Goal: Download file/media

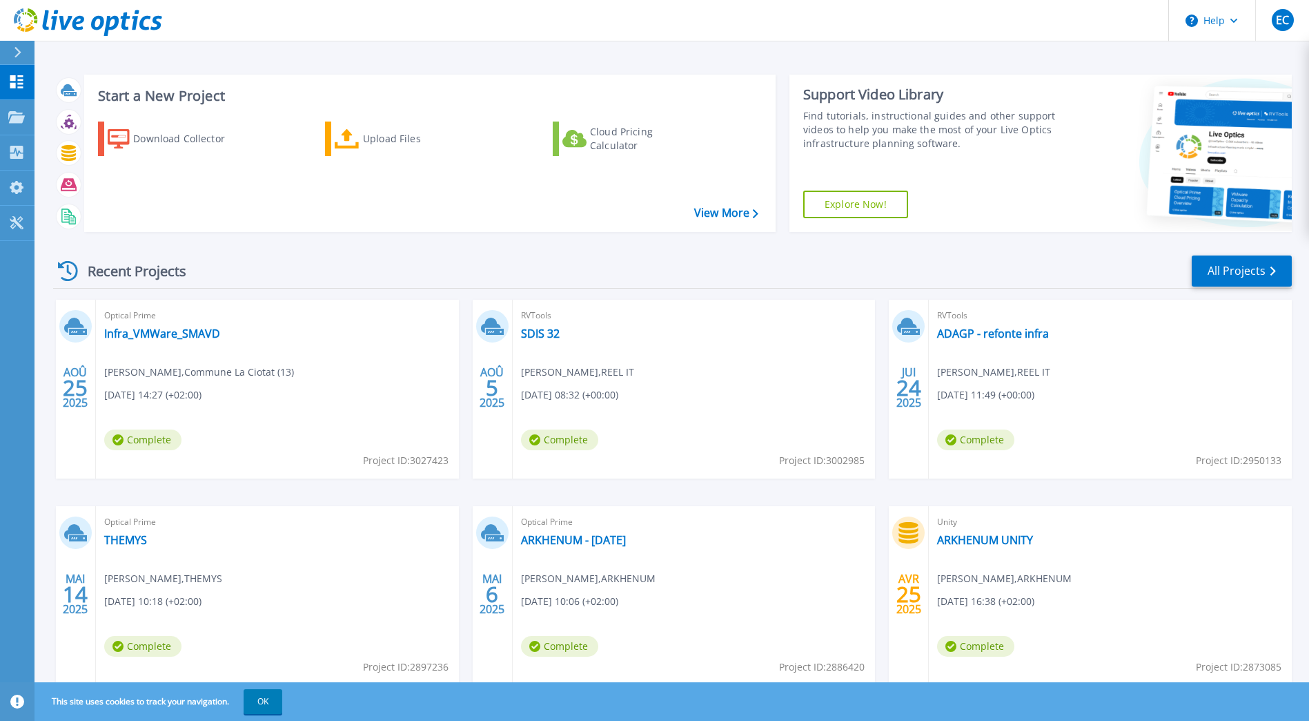
click at [513, 271] on div "Recent Projects All Projects" at bounding box center [672, 271] width 1239 height 35
click at [14, 84] on icon at bounding box center [16, 81] width 13 height 13
click at [17, 52] on icon at bounding box center [18, 52] width 8 height 11
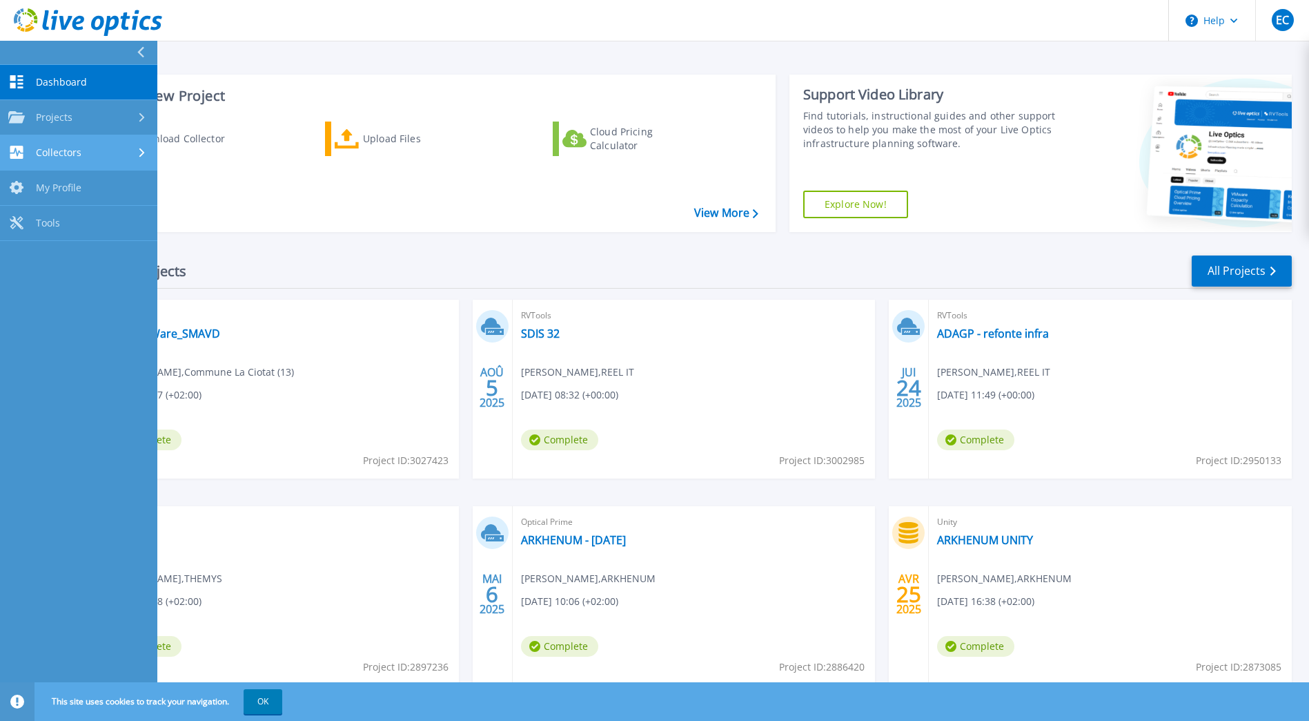
click at [56, 146] on span "Collectors" at bounding box center [59, 152] width 46 height 12
click at [123, 19] on icon at bounding box center [126, 21] width 10 height 18
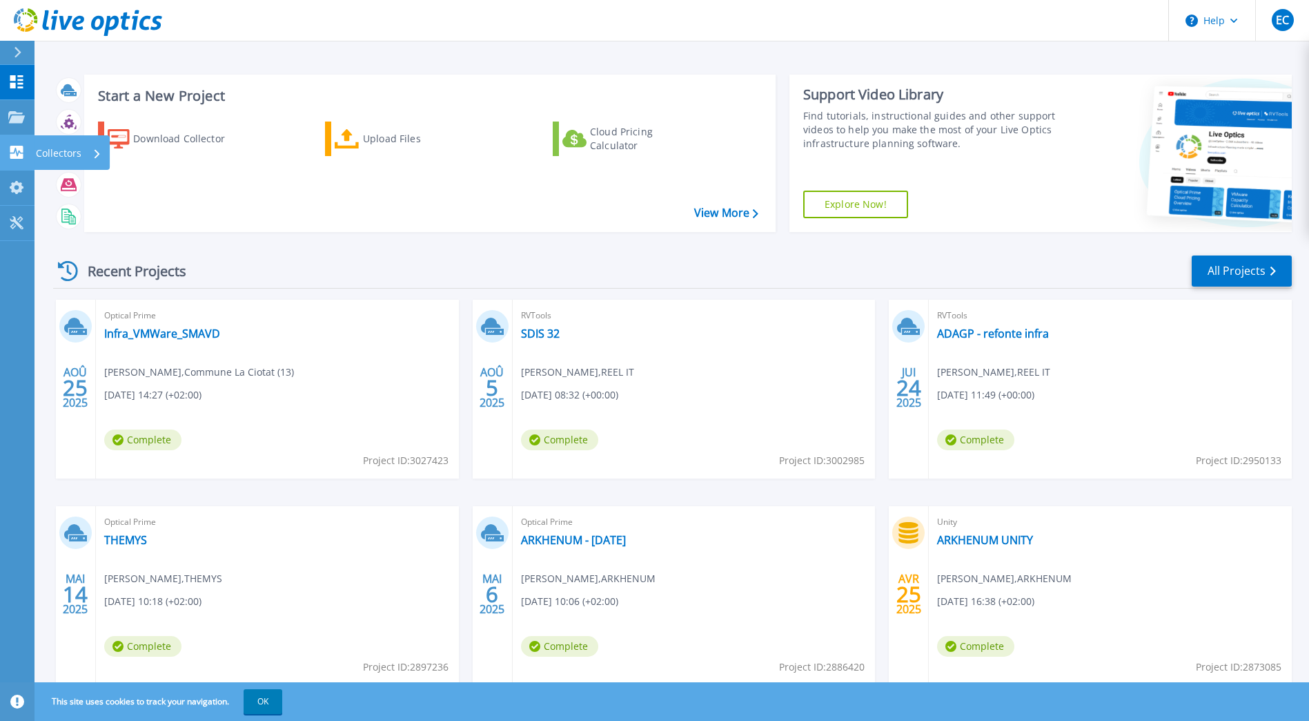
click at [26, 147] on div "Collectors" at bounding box center [44, 152] width 73 height 13
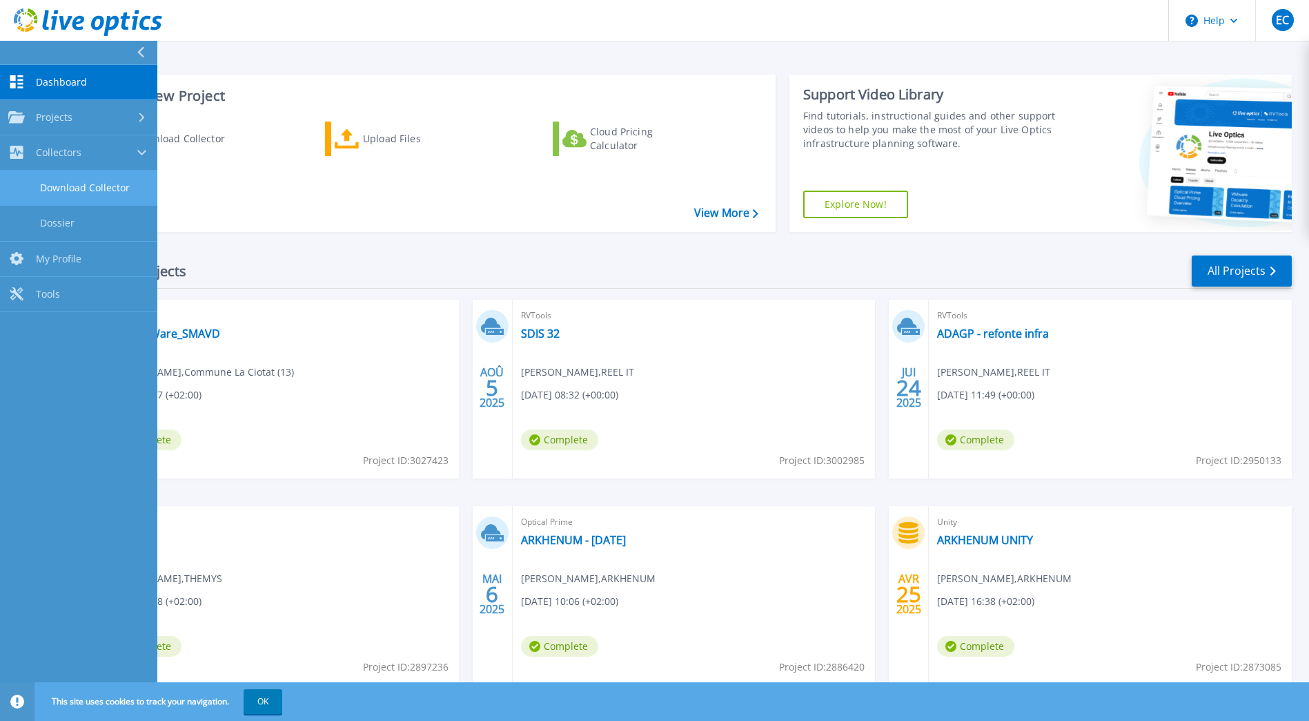
click at [56, 190] on link "Download Collector" at bounding box center [78, 187] width 157 height 35
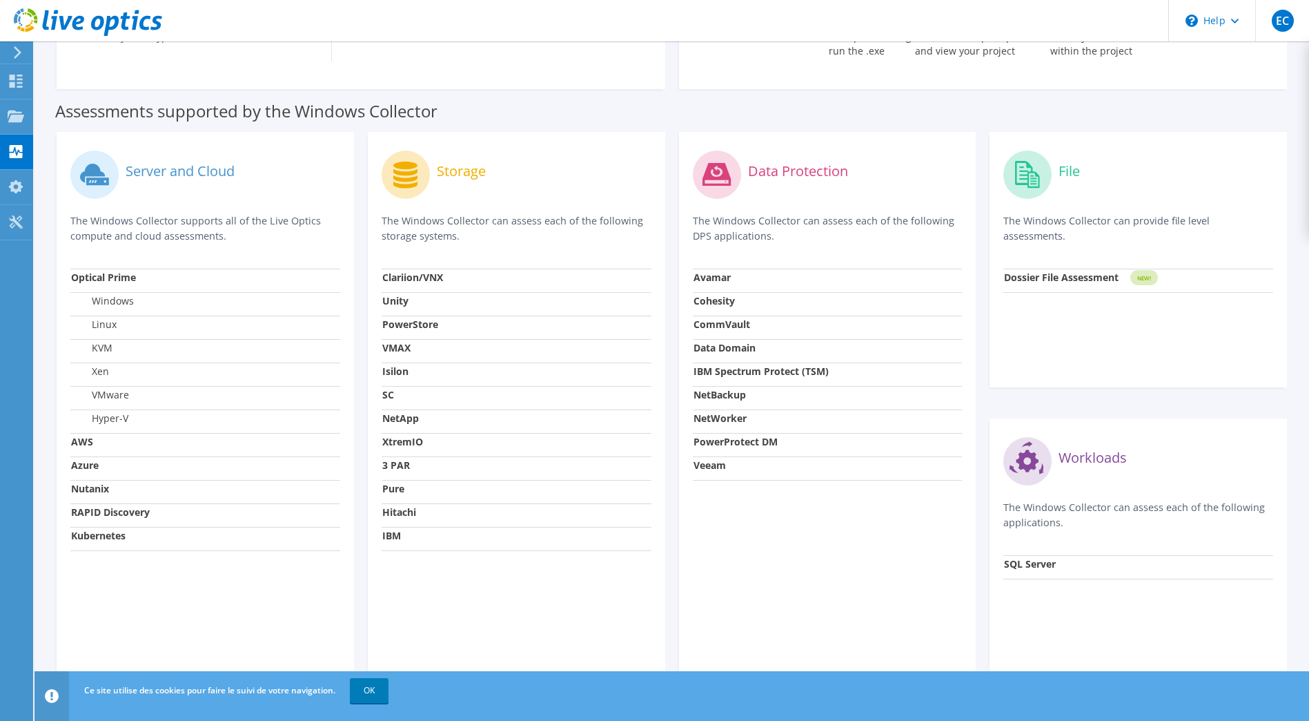
scroll to position [353, 0]
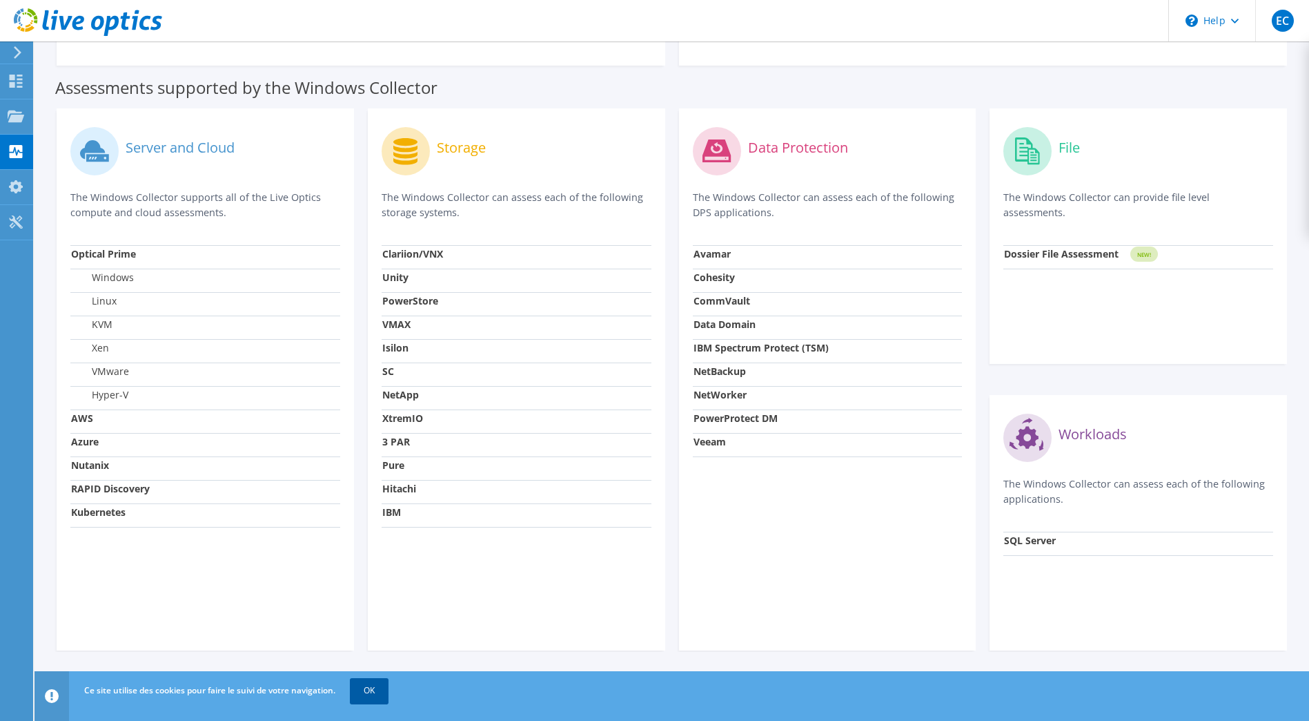
click at [366, 683] on link "OK" at bounding box center [369, 690] width 39 height 25
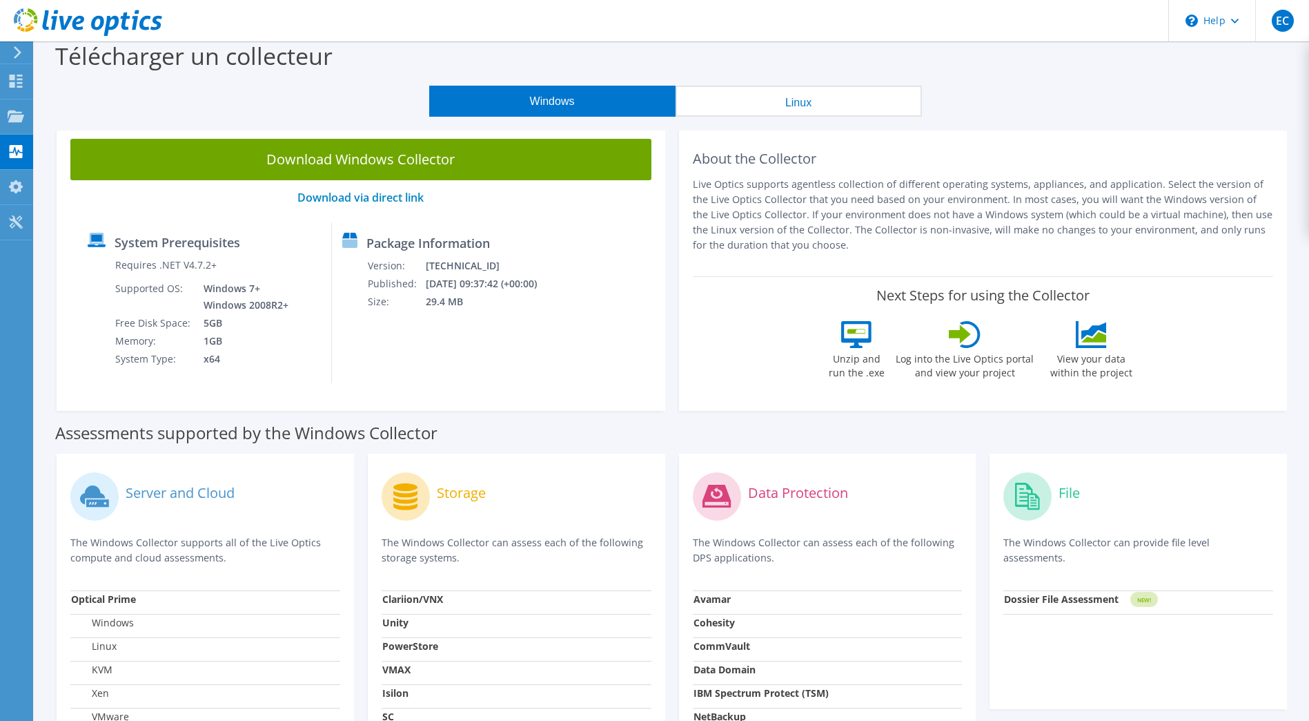
scroll to position [0, 0]
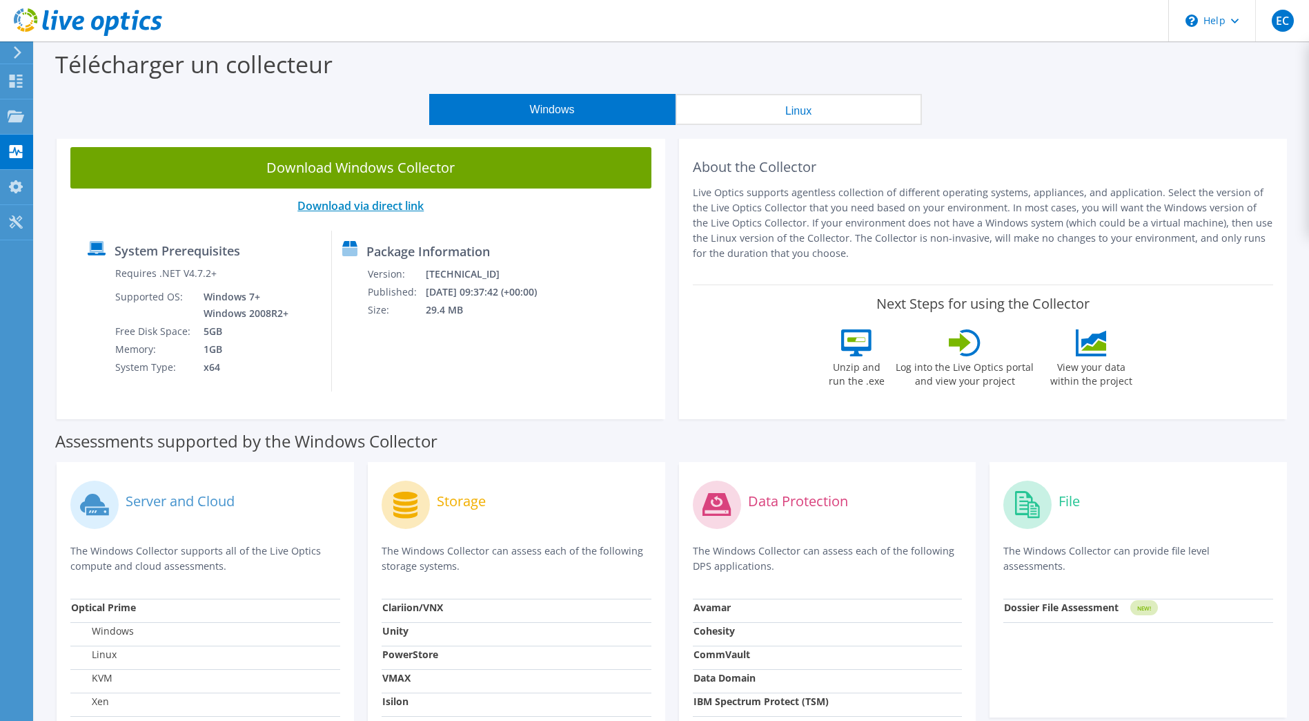
click at [358, 204] on link "Download via direct link" at bounding box center [360, 205] width 126 height 15
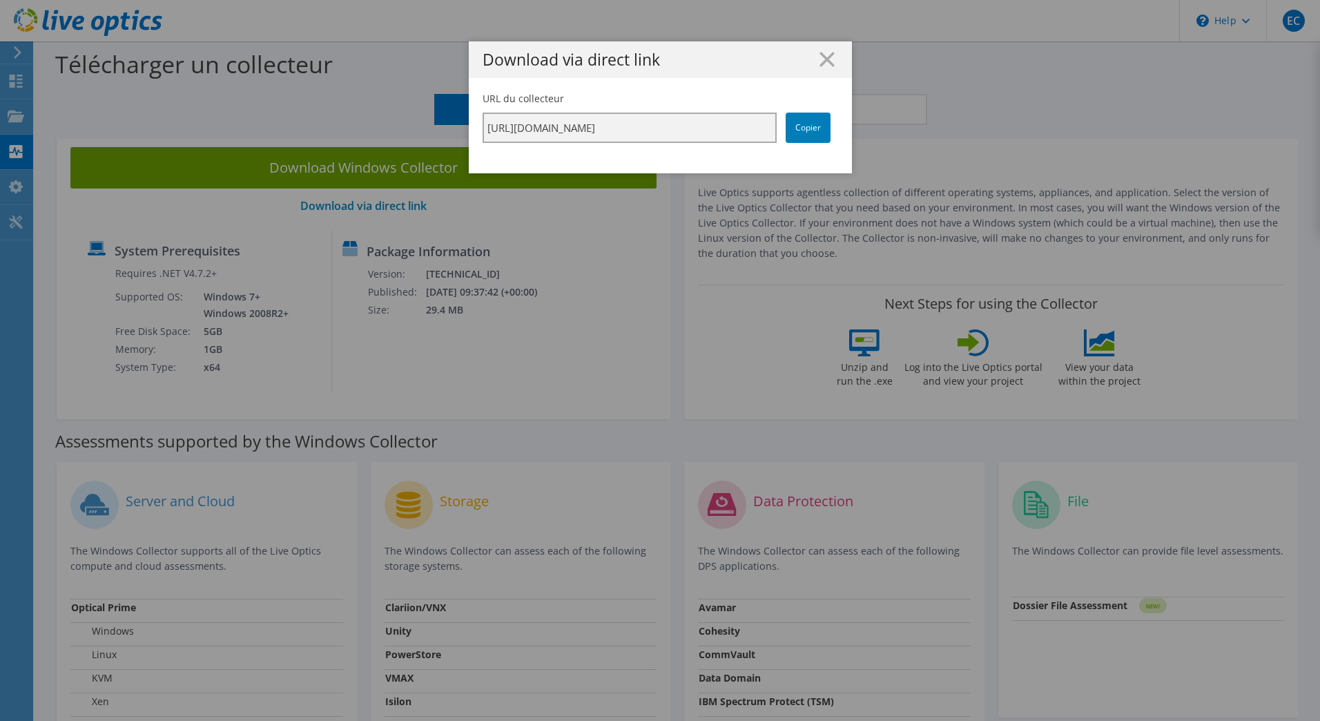
click at [598, 128] on input "https://app.liveoptics.com/collector/direct?request=84c3f0cf-336a-4cbd-886a-5e3…" at bounding box center [629, 127] width 294 height 30
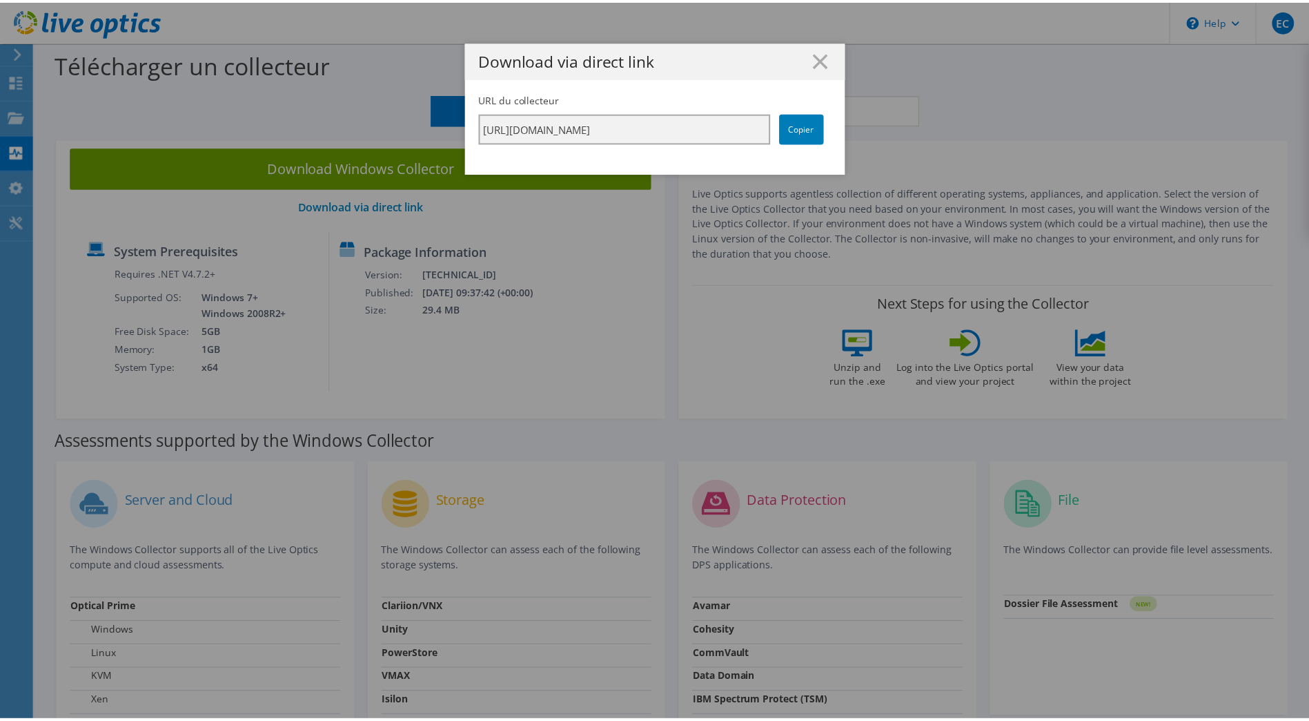
scroll to position [0, 238]
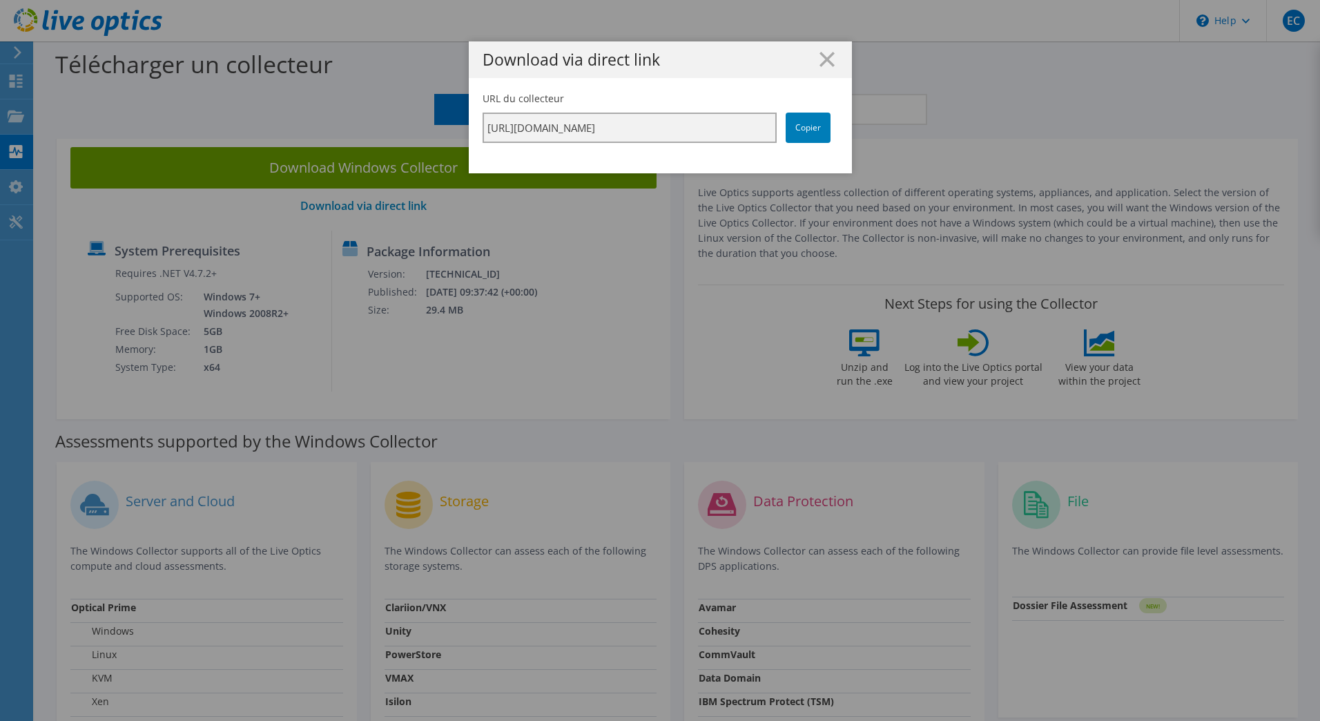
drag, startPoint x: 483, startPoint y: 126, endPoint x: 894, endPoint y: 129, distance: 411.4
click at [894, 129] on div "Download via direct link URL du collecteur https://app.liveoptics.com/collector…" at bounding box center [660, 360] width 1320 height 638
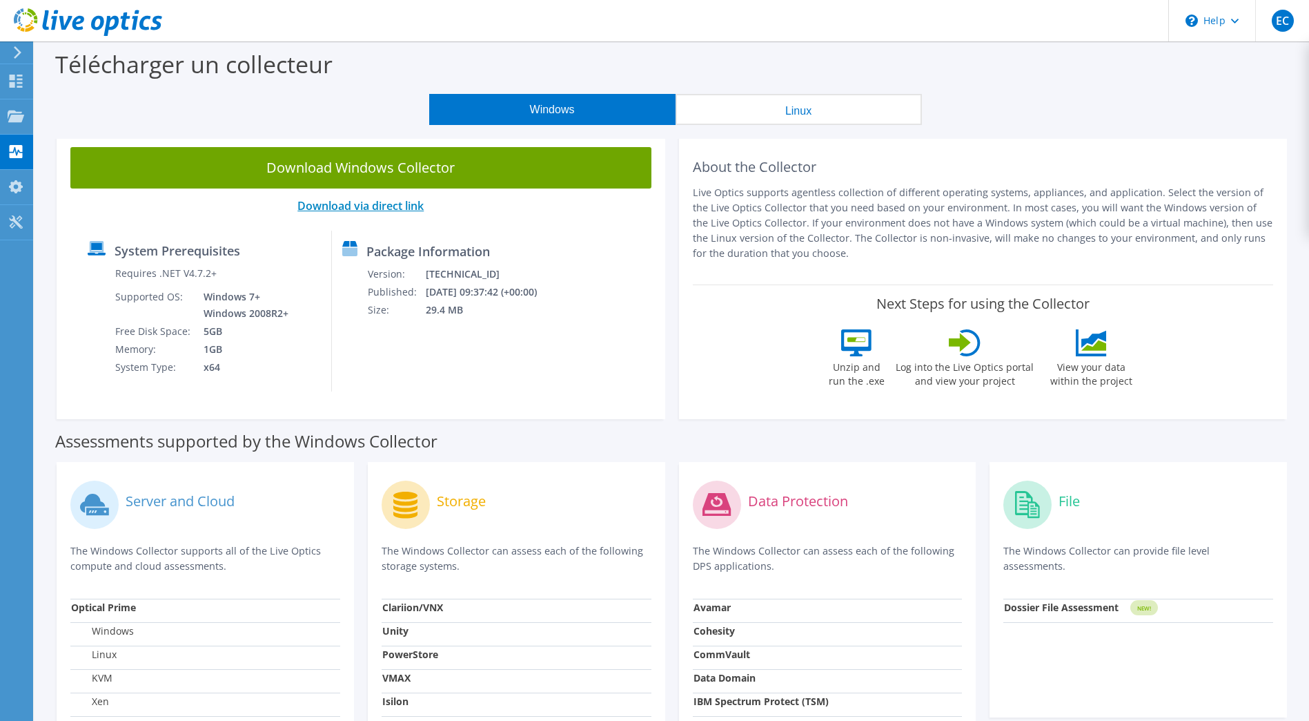
click at [363, 203] on link "Download via direct link" at bounding box center [360, 205] width 126 height 15
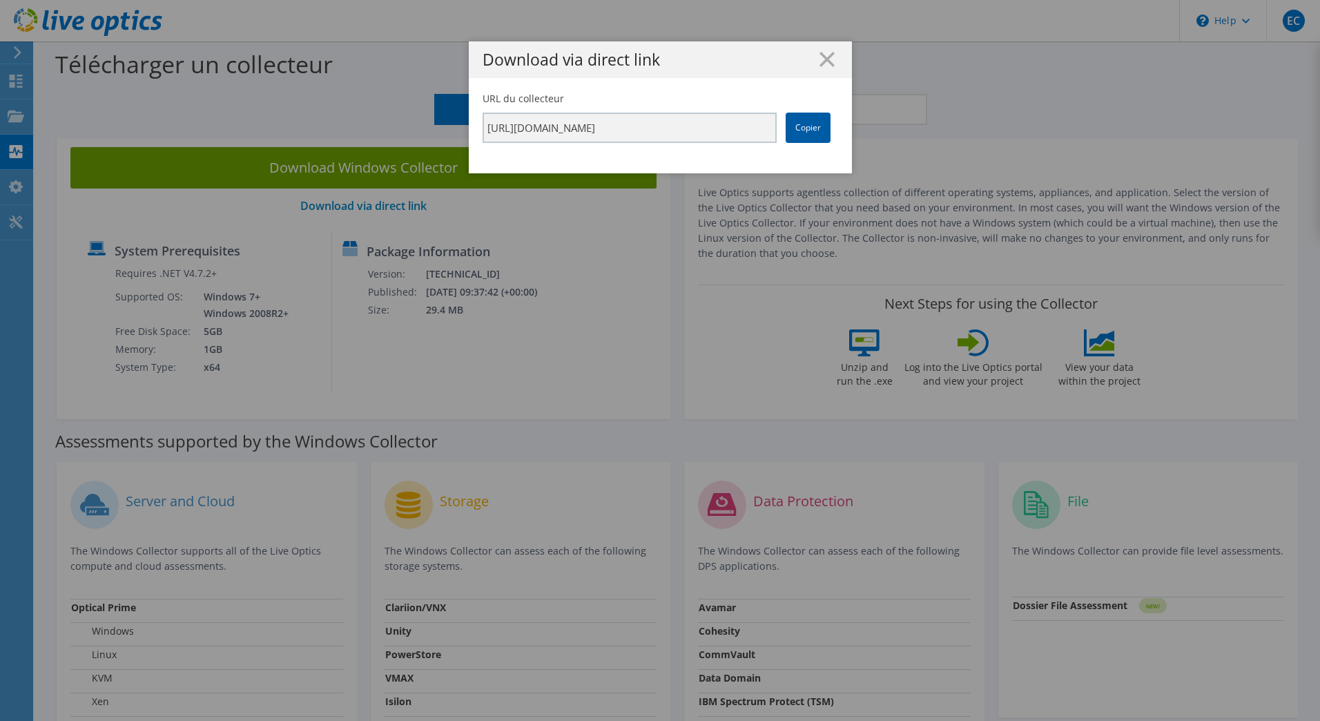
click at [825, 136] on link "Copier" at bounding box center [807, 127] width 45 height 30
click at [823, 56] on line at bounding box center [827, 59] width 14 height 14
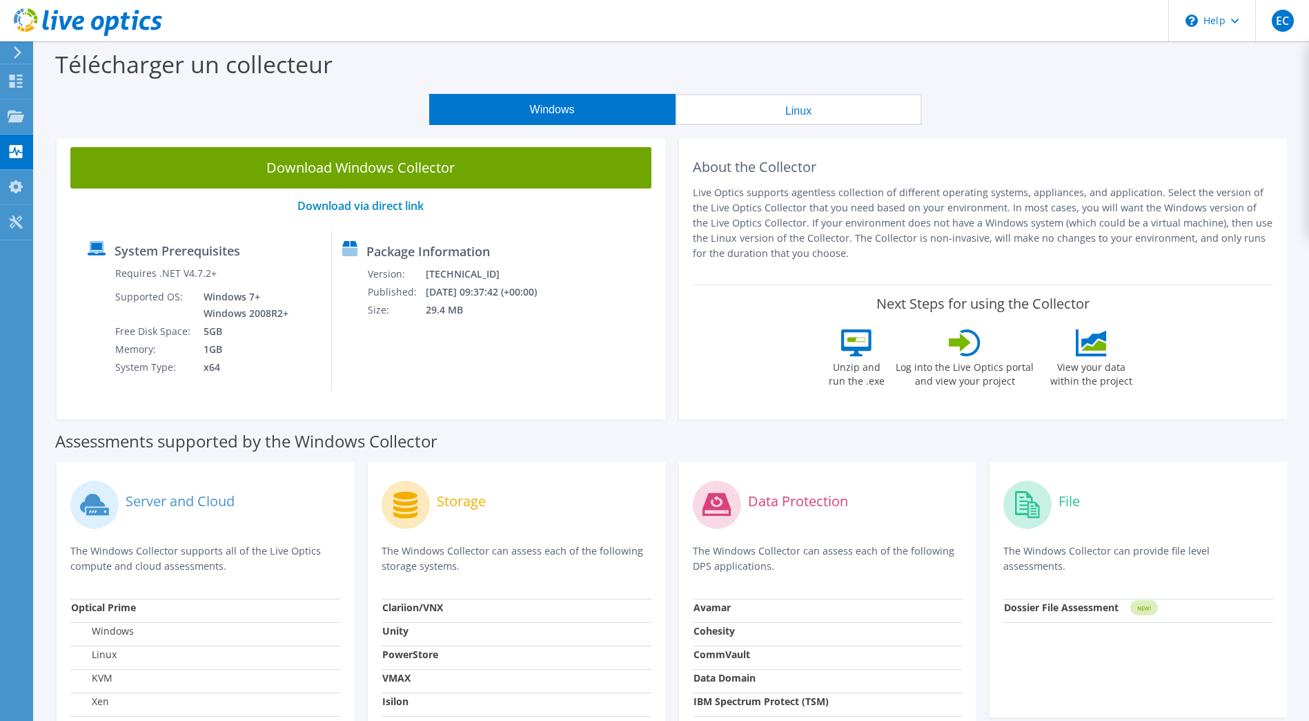
click at [505, 435] on div "Assessments supported by the Windows Collector" at bounding box center [671, 437] width 1233 height 35
click at [41, 78] on div "Tableau de bord" at bounding box center [77, 81] width 90 height 35
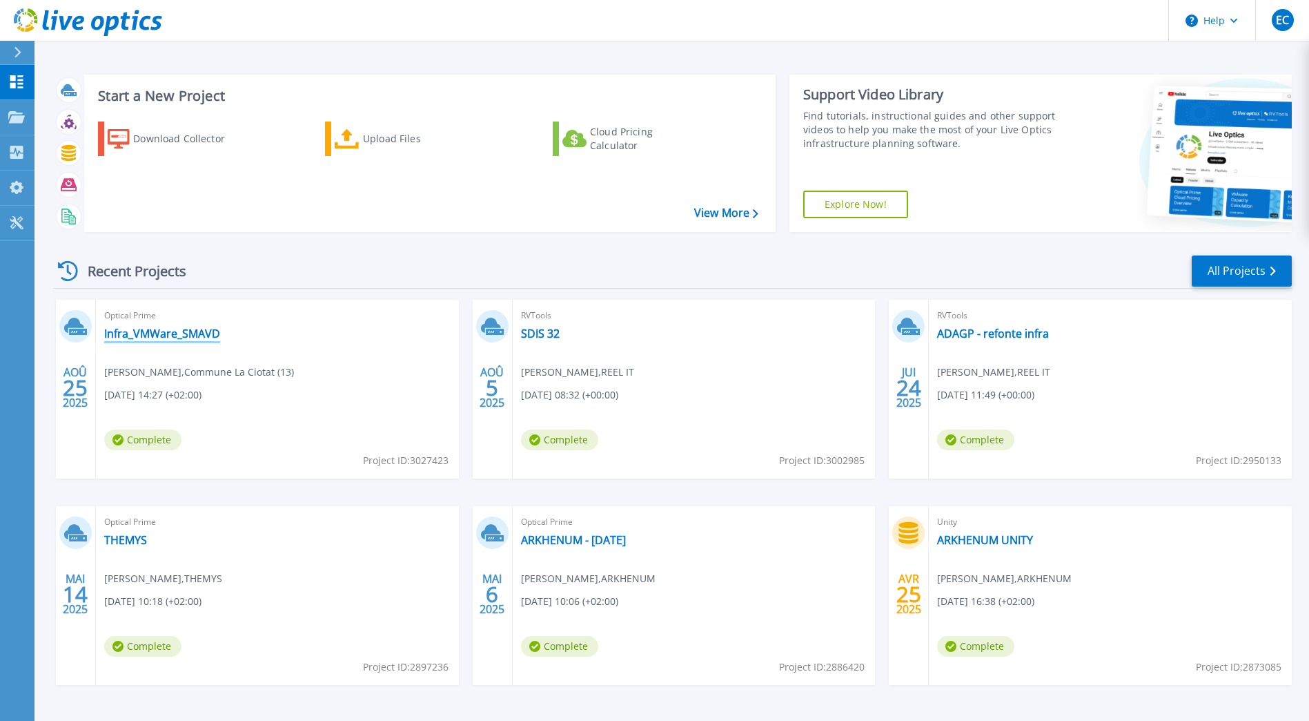
click at [175, 336] on link "Infra_VMWare_SMAVD" at bounding box center [162, 333] width 116 height 14
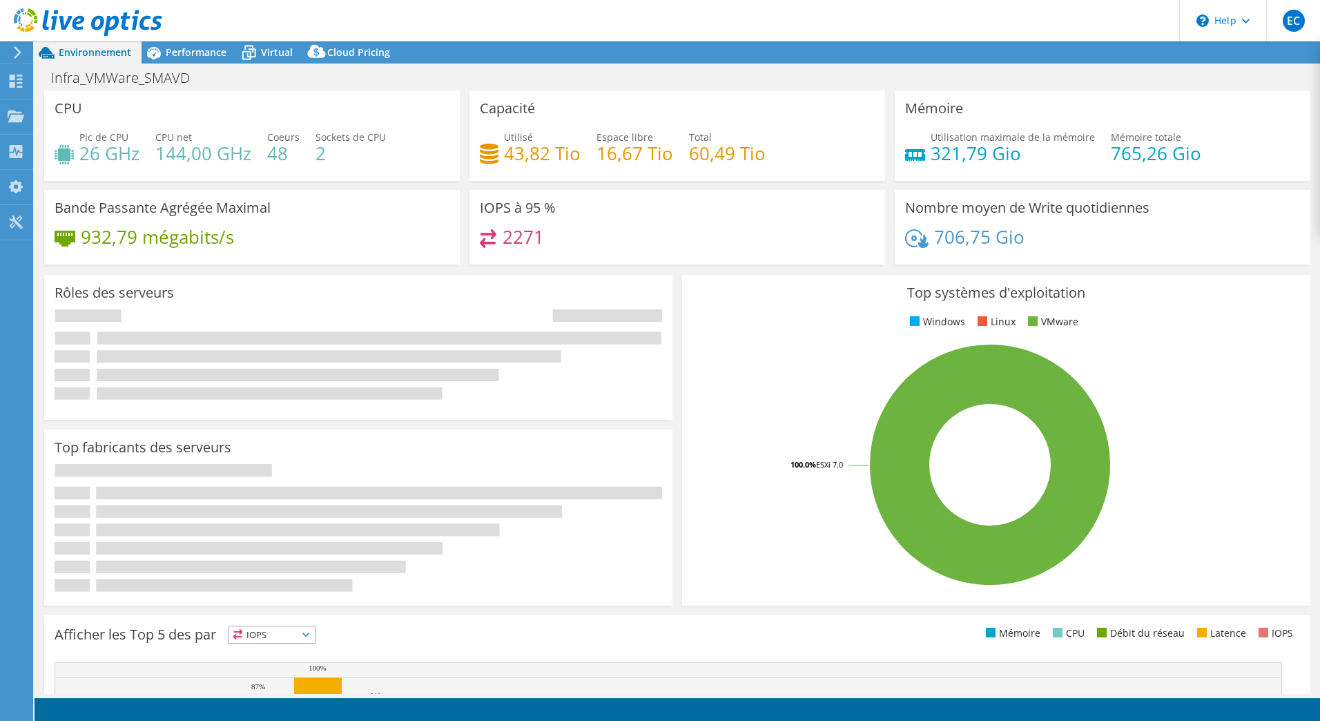
select select "EUFrankfurt"
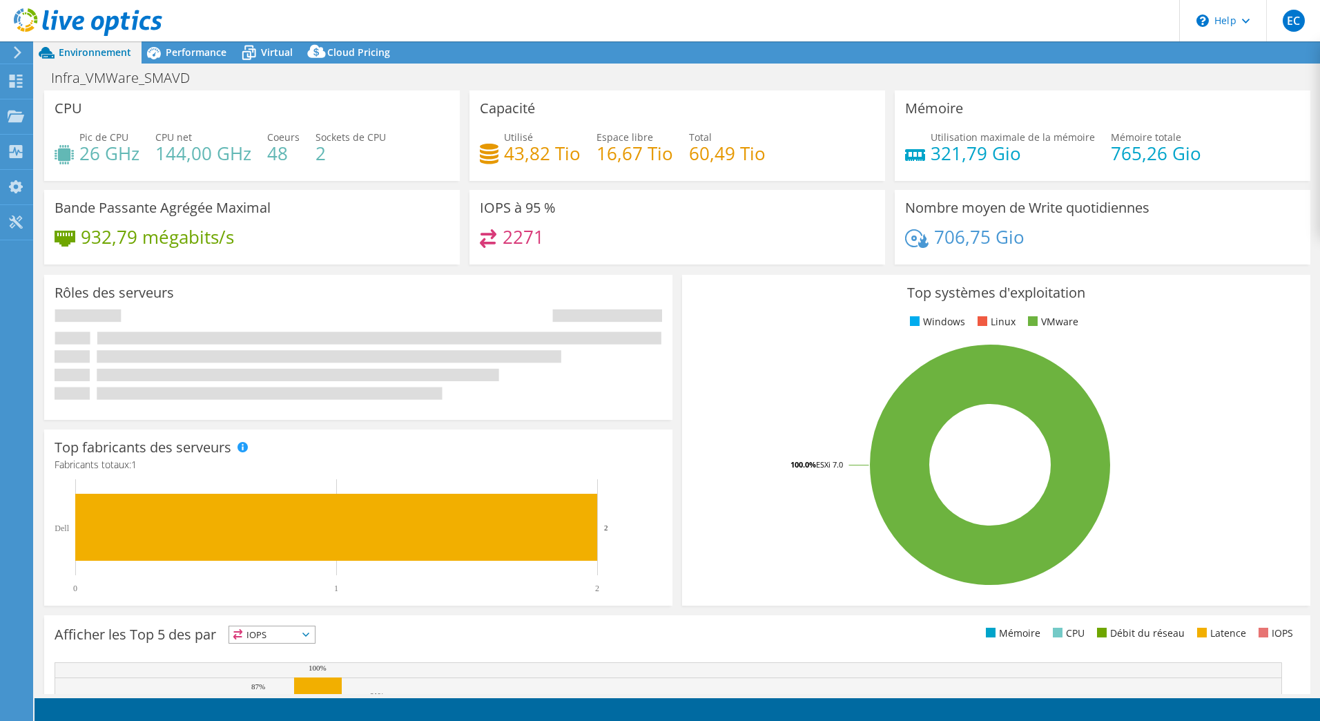
select select "EUFrankfurt"
select select "USD"
